Goal: Information Seeking & Learning: Find specific page/section

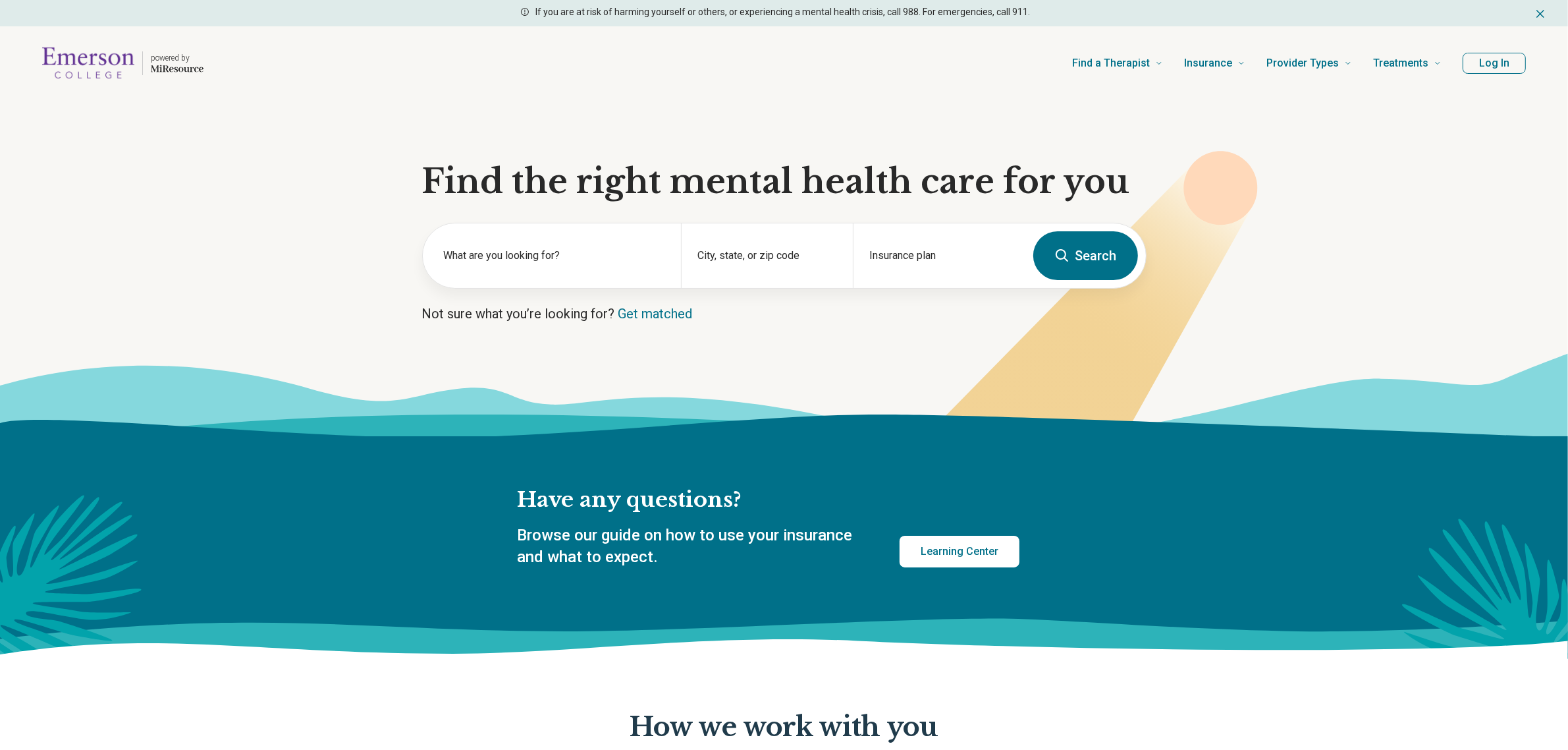
click at [1488, 66] on button "Log In" at bounding box center [1494, 62] width 63 height 21
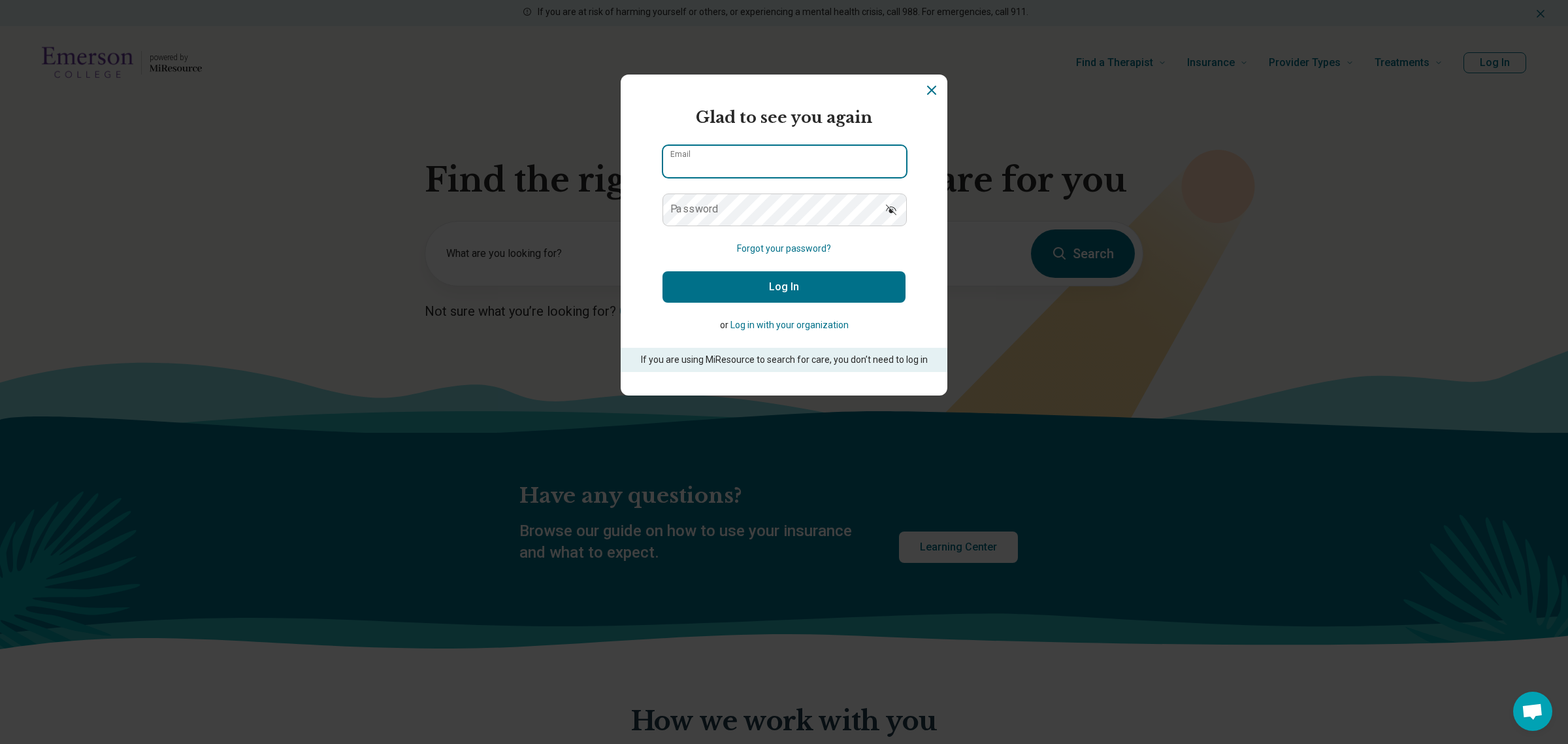
click at [830, 157] on input "Email" at bounding box center [784, 161] width 243 height 31
type input "**********"
click at [663, 271] on button "Log In" at bounding box center [784, 286] width 243 height 31
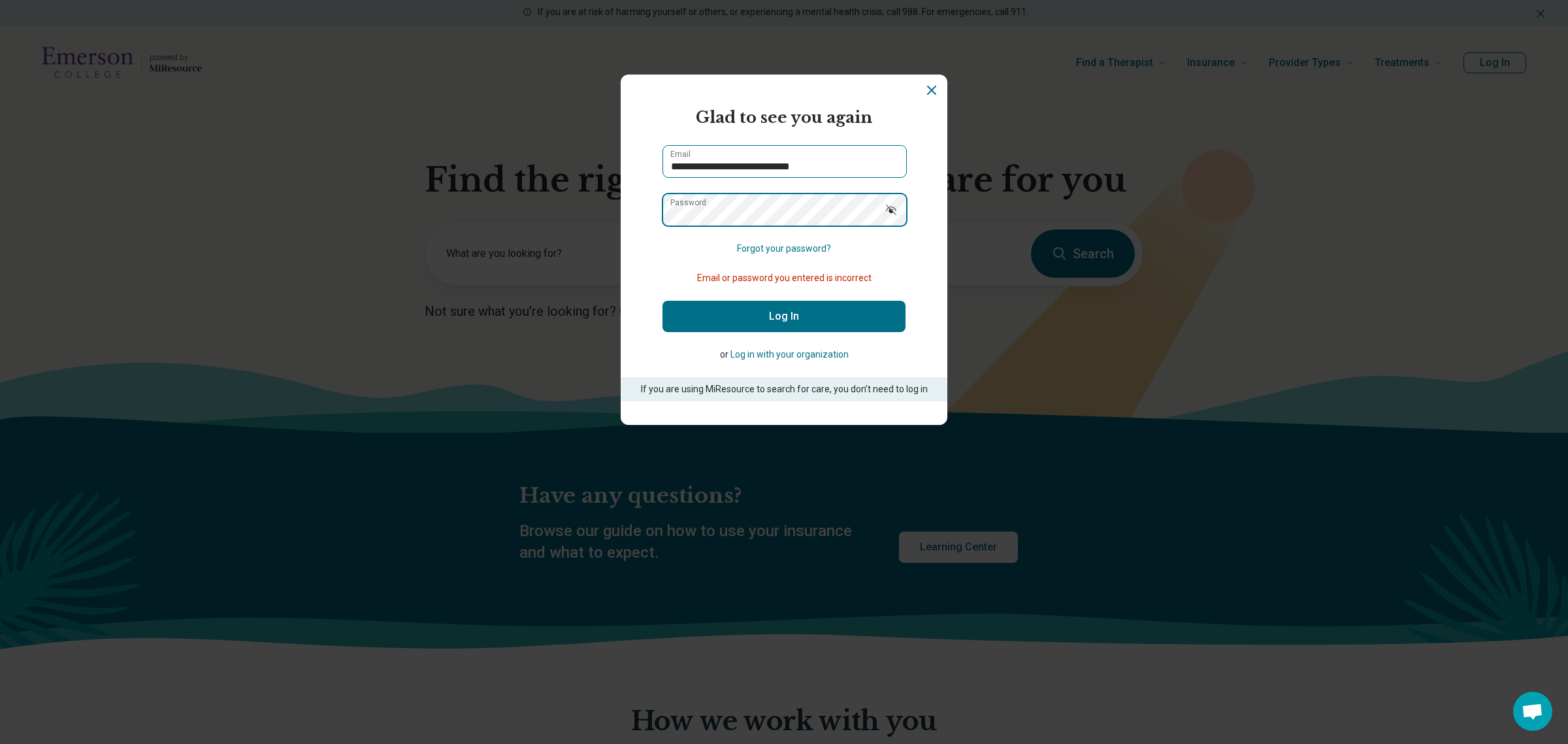
click at [663, 301] on button "Log In" at bounding box center [784, 316] width 243 height 31
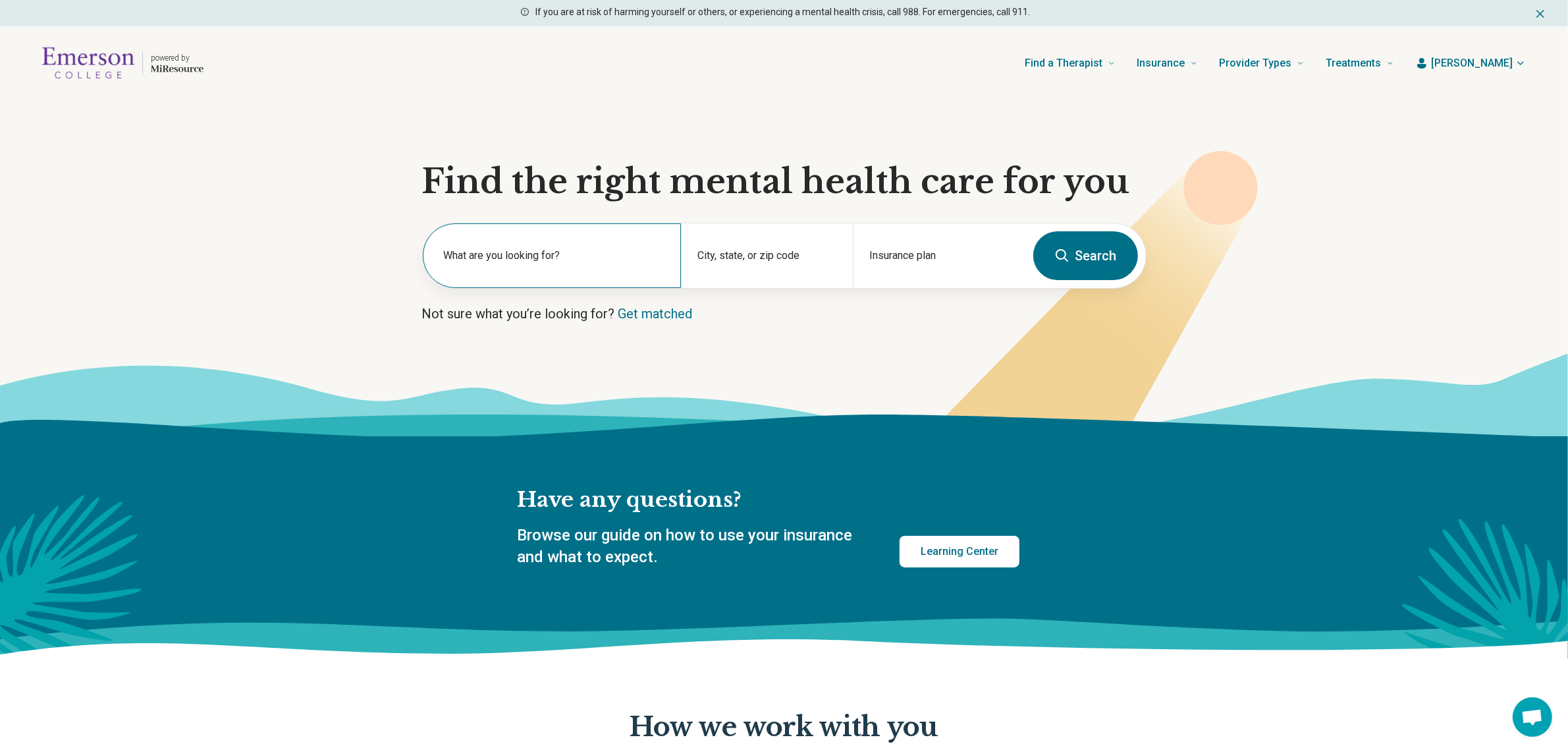
click at [558, 234] on div "What are you looking for?" at bounding box center [551, 256] width 258 height 64
click at [1483, 60] on span "[PERSON_NAME]" at bounding box center [1471, 62] width 82 height 16
click at [1485, 127] on link "Referral list" at bounding box center [1483, 135] width 88 height 34
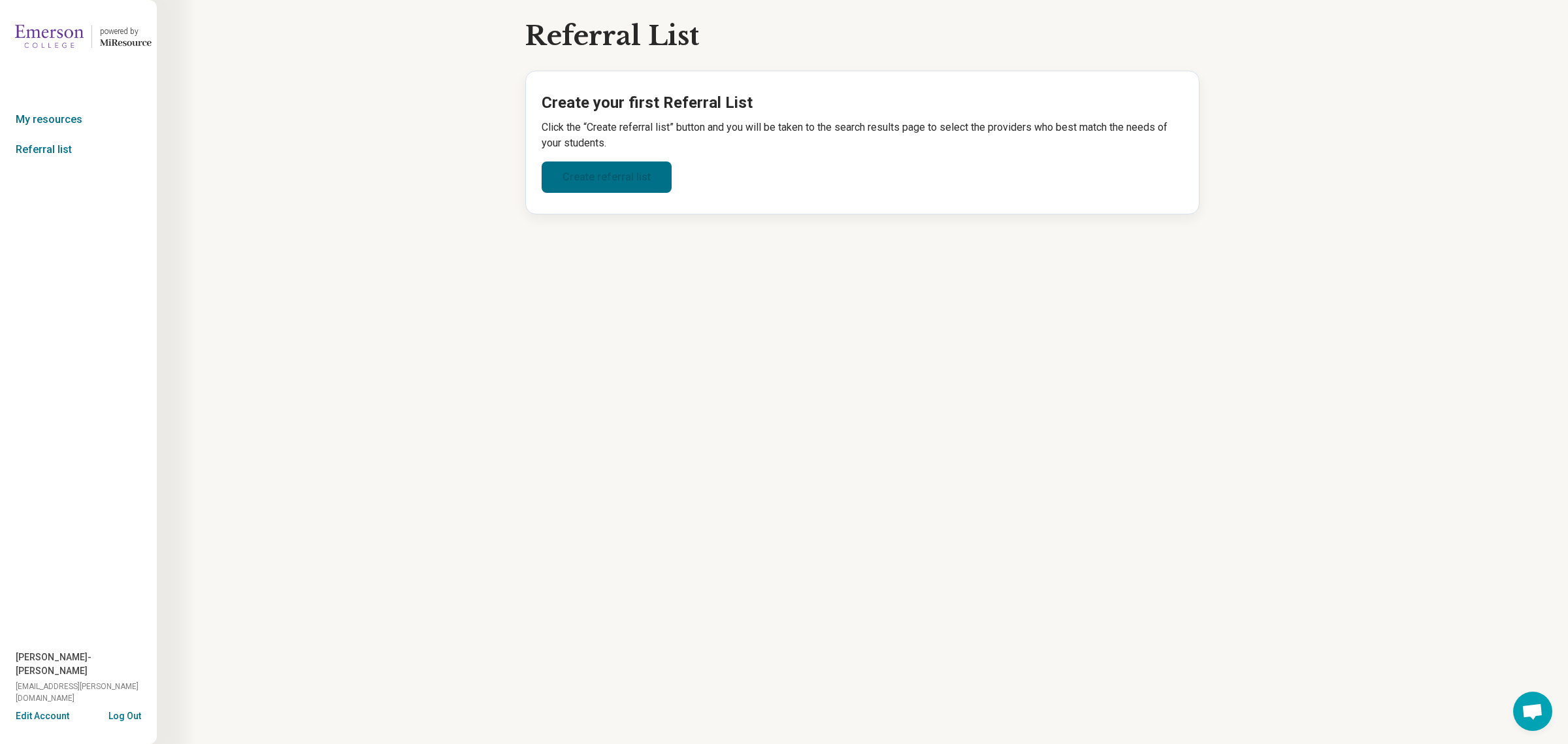
click at [613, 165] on link "Create referral list" at bounding box center [606, 177] width 130 height 31
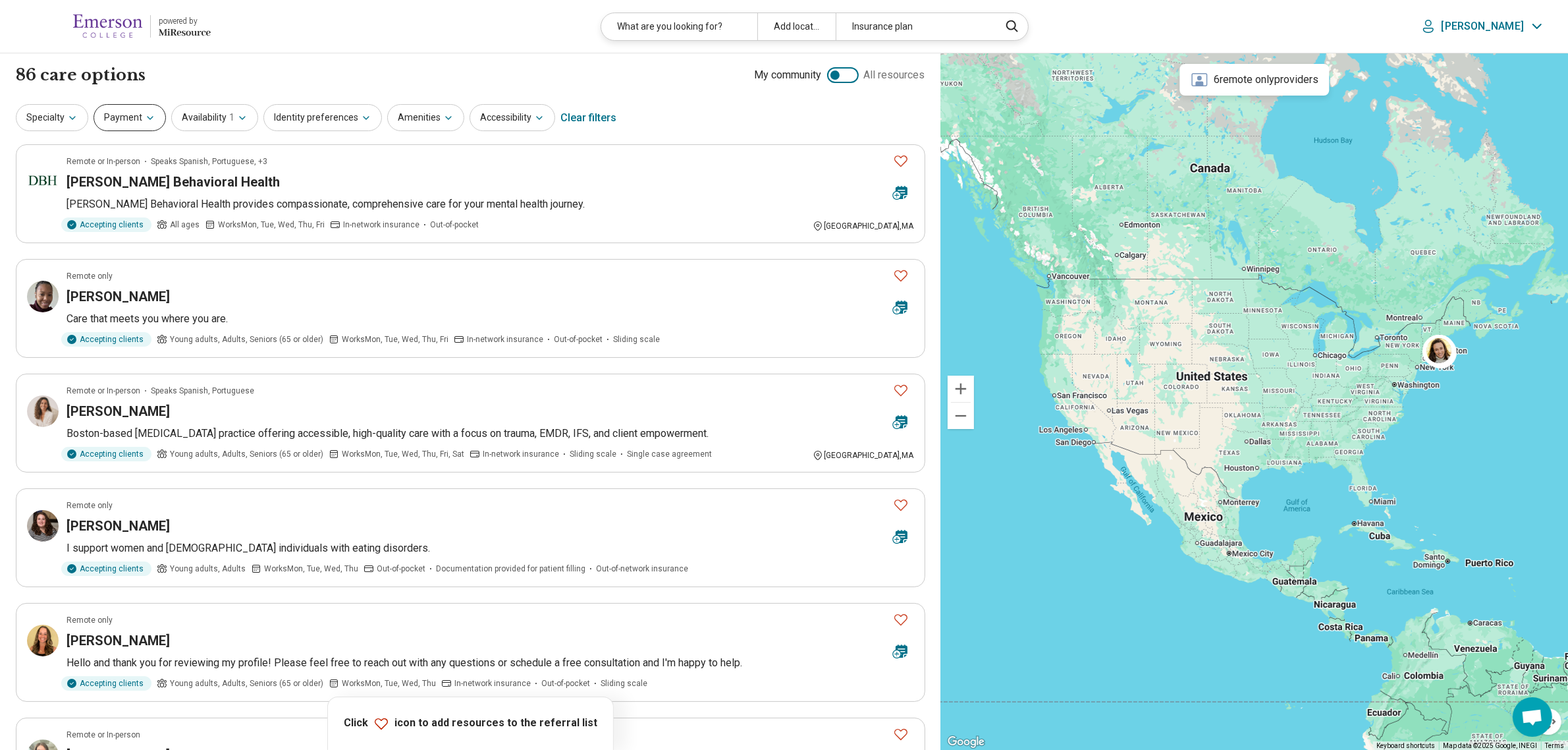
click at [135, 106] on button "Payment" at bounding box center [130, 117] width 73 height 27
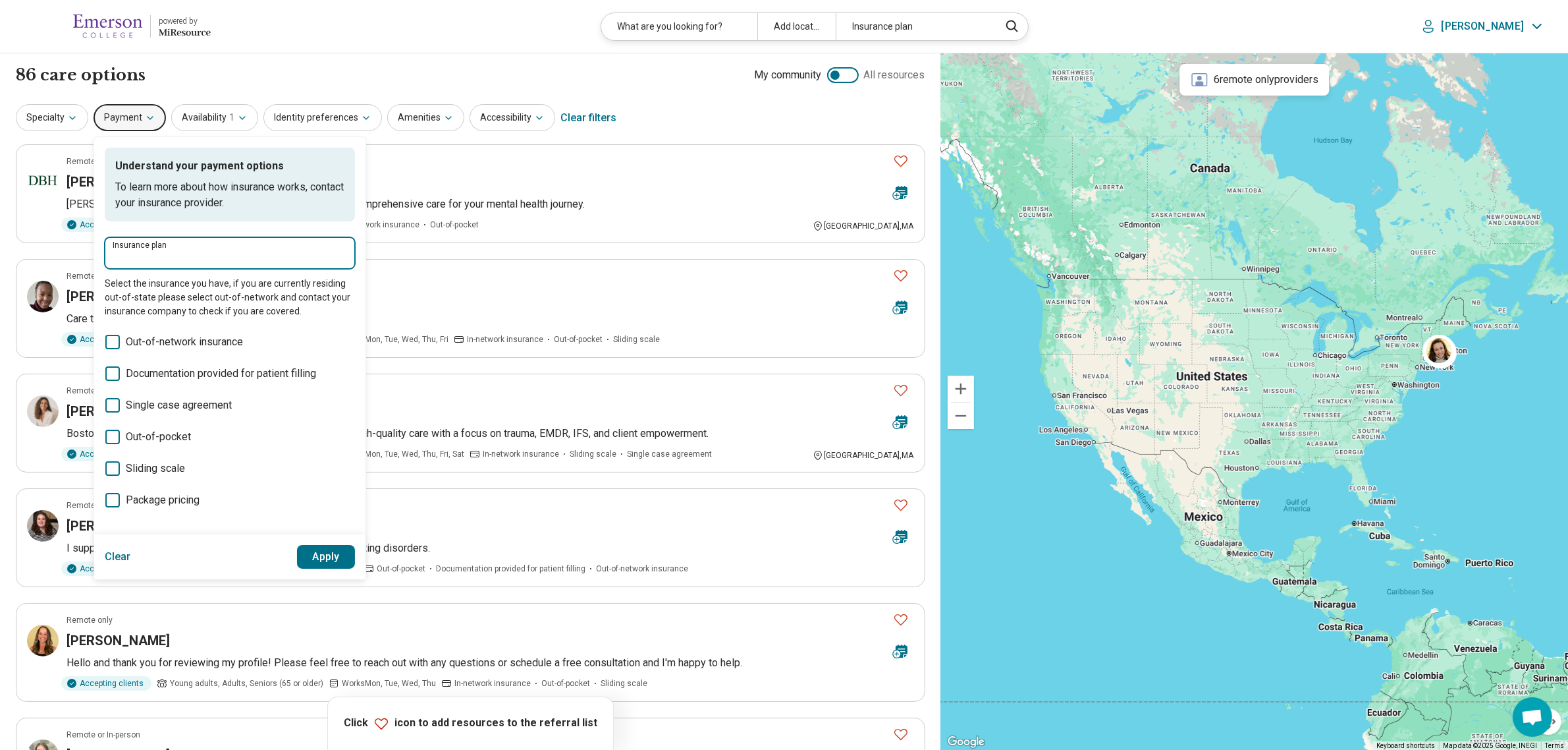
click at [266, 262] on input "Insurance plan" at bounding box center [230, 257] width 234 height 16
type input "*****"
click at [344, 57] on div "86 care options 86 provider s My community All resources Specialty Payment Unde…" at bounding box center [470, 726] width 941 height 1346
